Goal: Check status: Check status

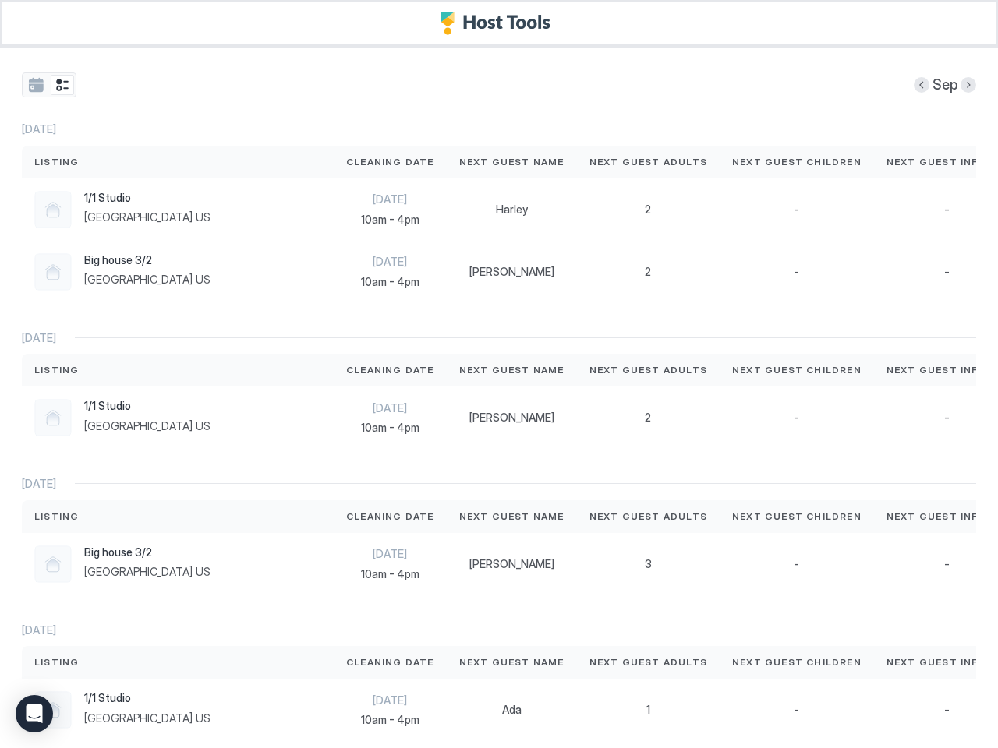
click at [499, 374] on div "Next Guest Name" at bounding box center [512, 370] width 130 height 33
click at [36, 85] on button "tab-group" at bounding box center [35, 85] width 23 height 20
click at [62, 85] on button "tab-group" at bounding box center [62, 85] width 23 height 20
click at [914, 85] on button "Previous month" at bounding box center [922, 85] width 16 height 16
click at [955, 85] on span "Sep" at bounding box center [944, 85] width 25 height 18
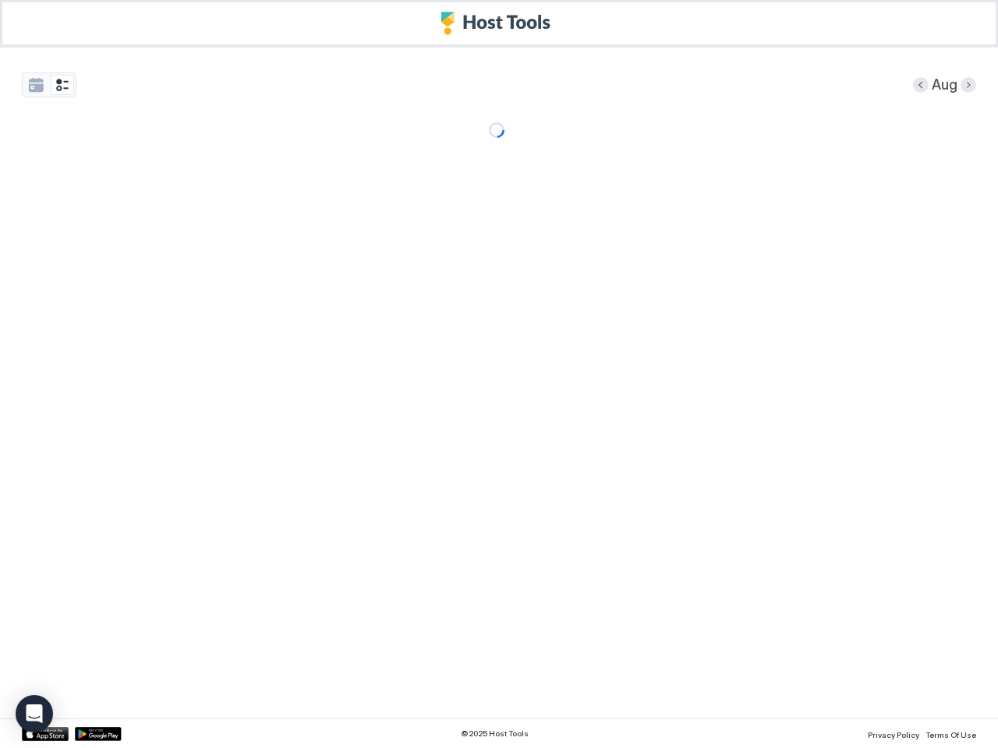
click at [505, 383] on div "Aug Sun Mon Tue Wed Thu Fri Sat 27 28 29 30 31 1 2 3 4 5 6 7 8 9 10 11 12 13 14…" at bounding box center [499, 374] width 998 height 748
